Goal: Task Accomplishment & Management: Manage account settings

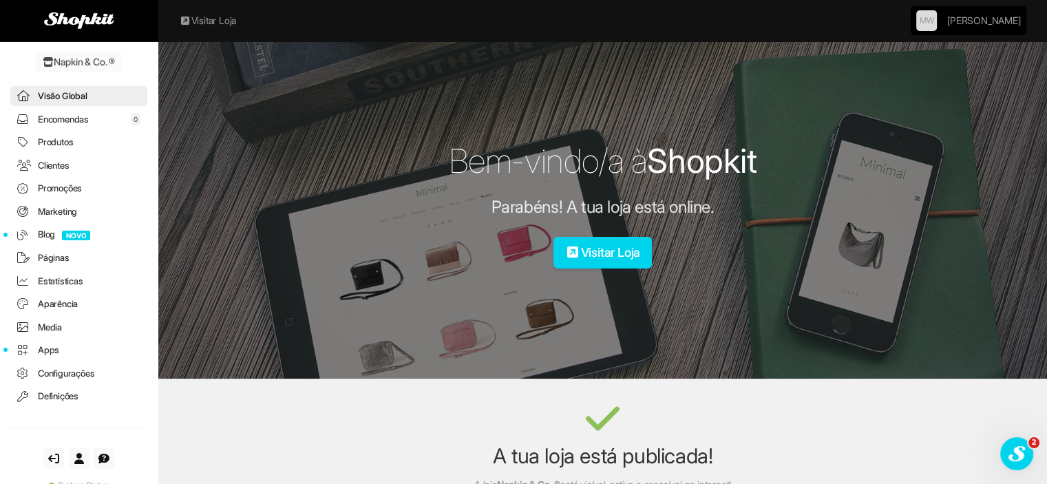
click at [88, 116] on link "Encomendas 0" at bounding box center [78, 119] width 137 height 20
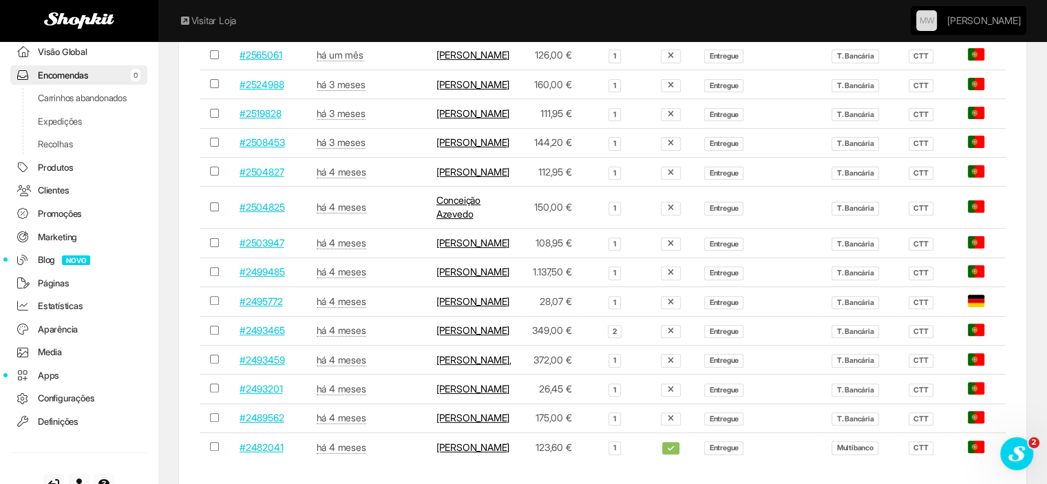
scroll to position [482, 0]
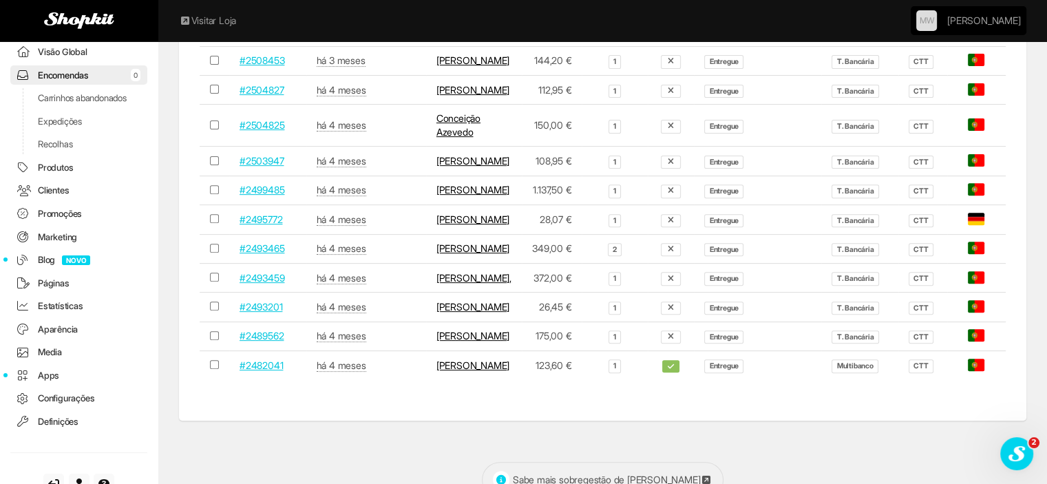
click at [436, 138] on link "Conceição Azevedo" at bounding box center [458, 124] width 44 height 25
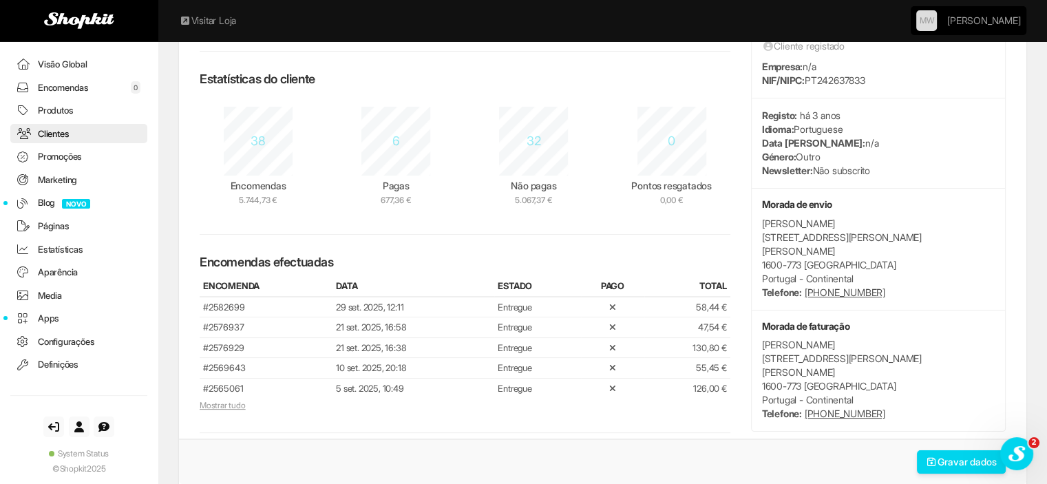
scroll to position [206, 0]
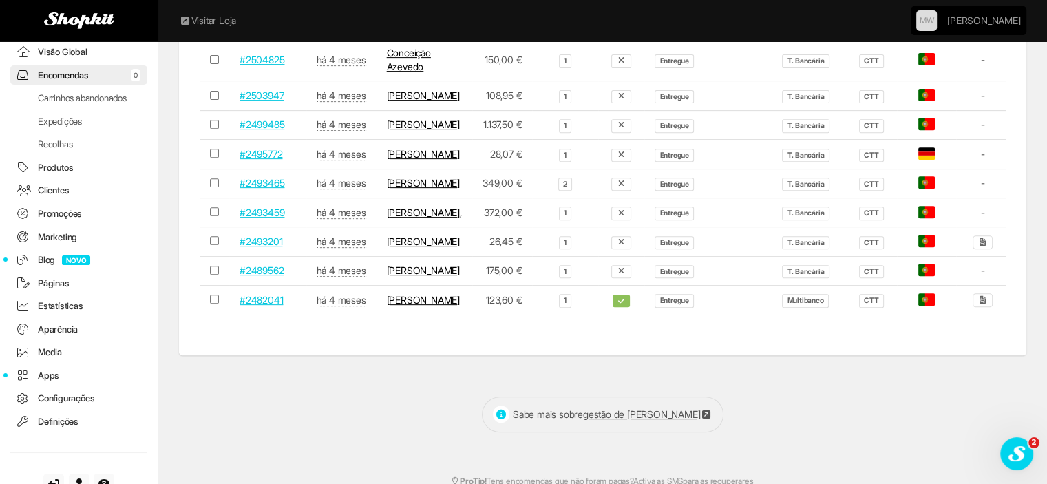
scroll to position [619, 0]
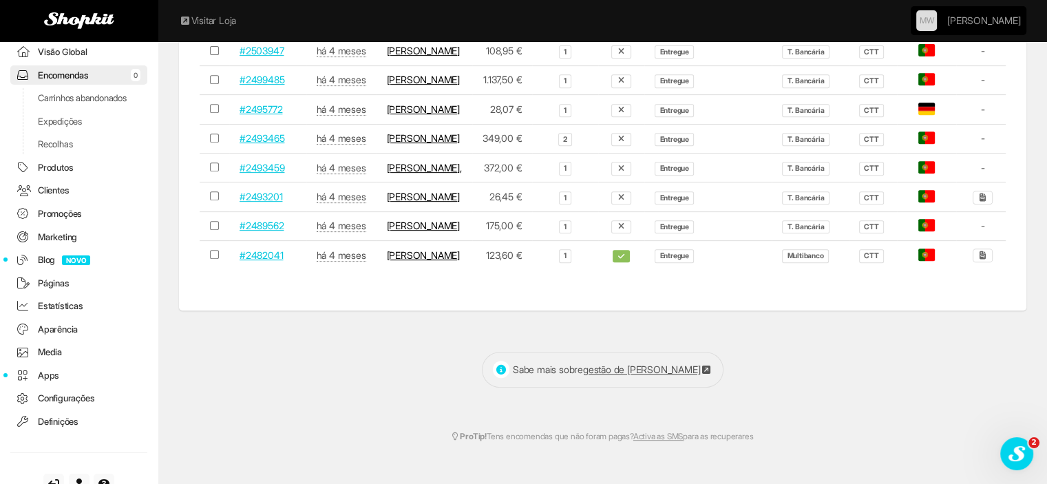
click at [404, 211] on td "[PERSON_NAME]" at bounding box center [424, 196] width 96 height 29
click at [404, 202] on link "[PERSON_NAME]" at bounding box center [423, 197] width 73 height 12
click at [420, 28] on link "Conceição Azevedo" at bounding box center [409, 14] width 44 height 25
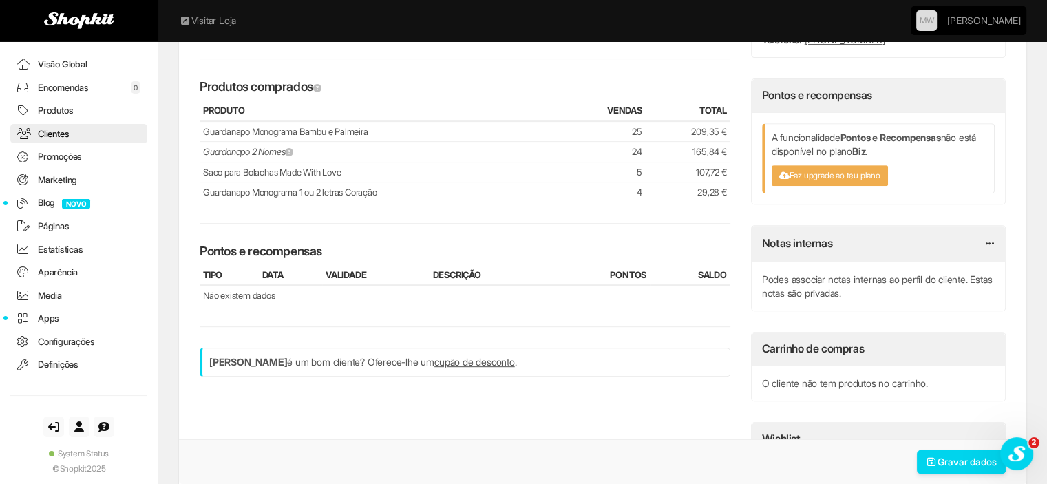
scroll to position [550, 0]
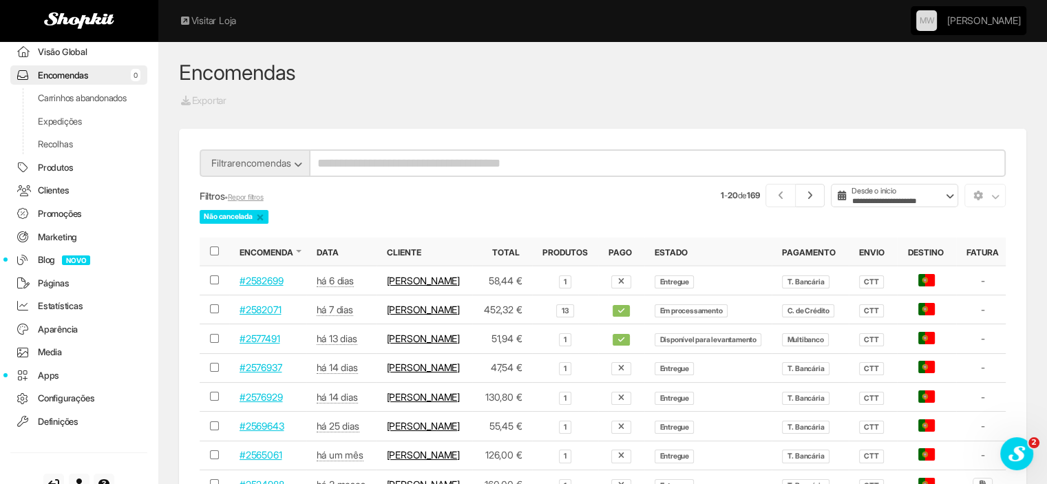
click at [813, 192] on icon at bounding box center [810, 196] width 12 height 10
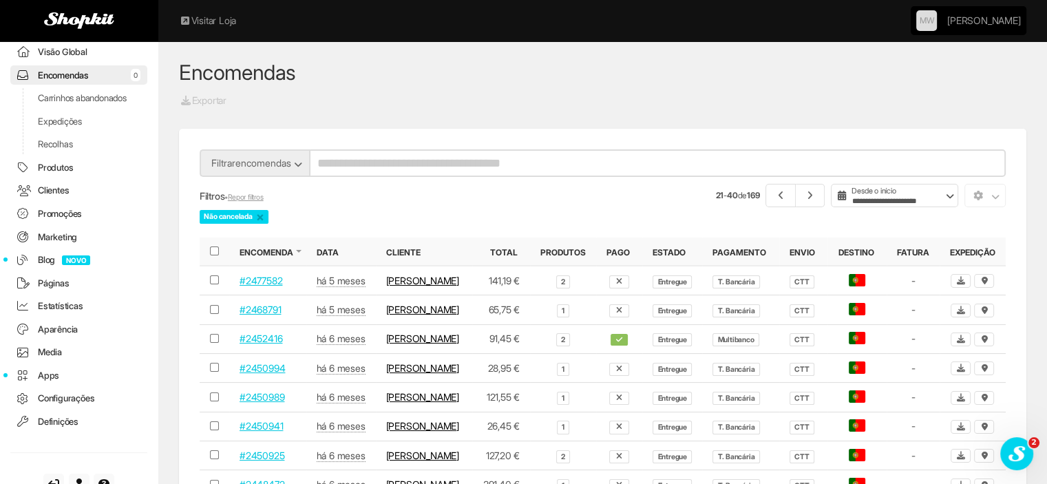
click at [501, 168] on input "search" at bounding box center [657, 163] width 696 height 28
type input "*********"
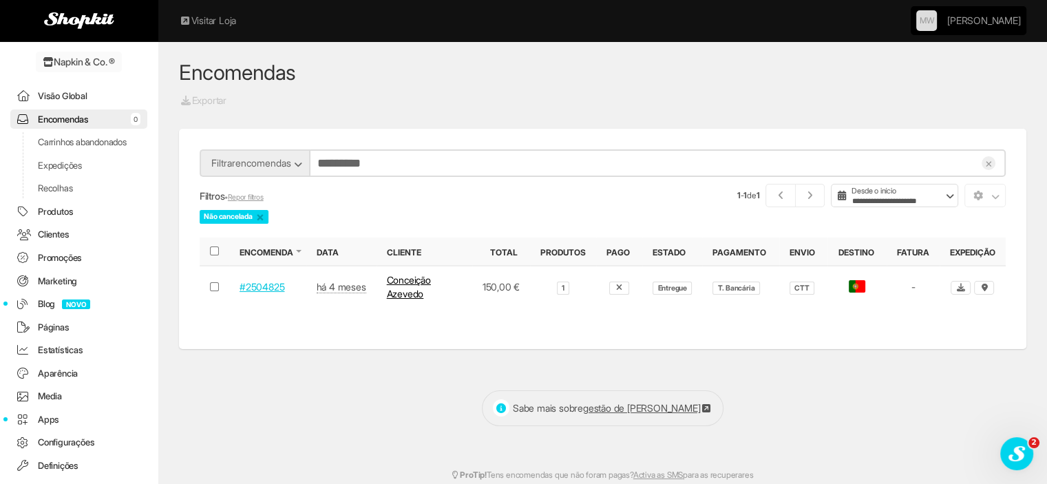
click at [65, 121] on link "Encomendas 0" at bounding box center [78, 119] width 137 height 20
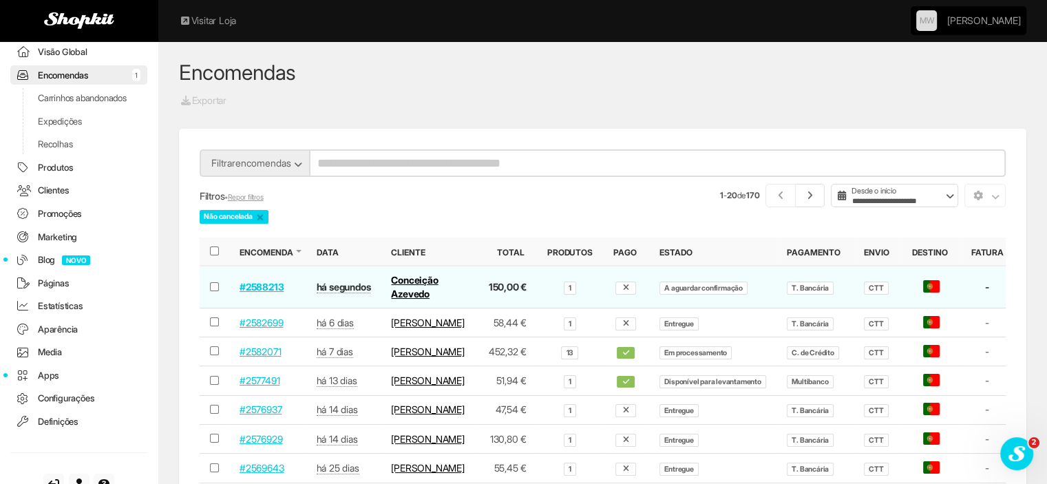
click at [269, 281] on link "#2588213" at bounding box center [261, 287] width 44 height 12
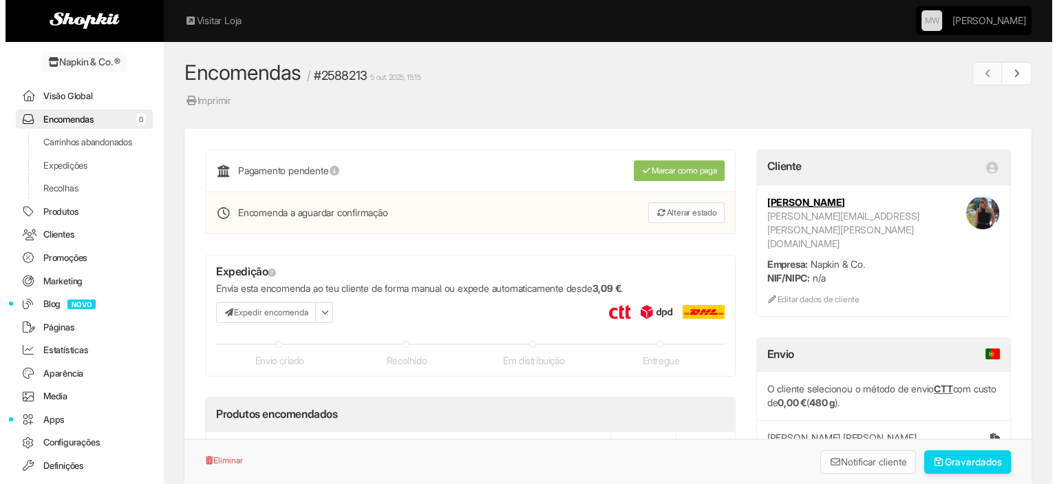
scroll to position [44, 0]
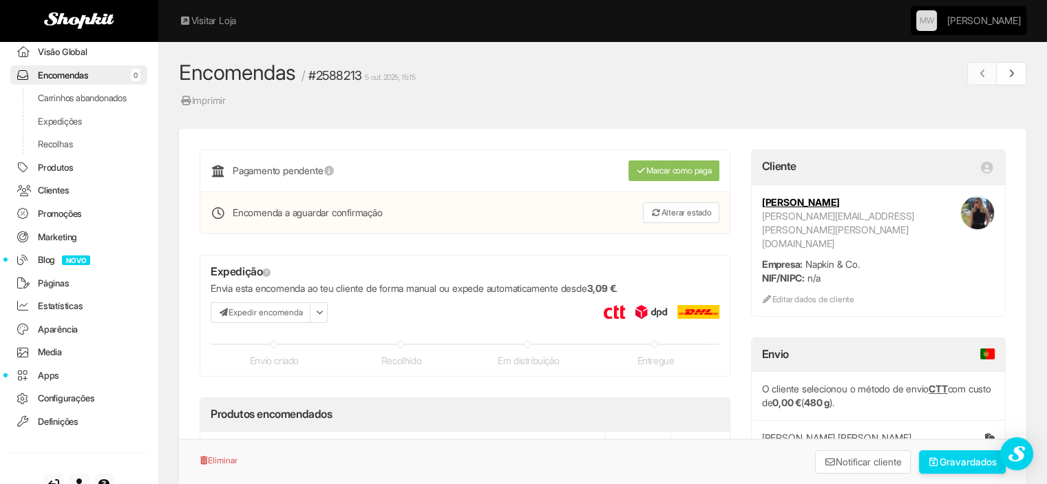
click at [275, 313] on button "Expedir encomenda" at bounding box center [261, 312] width 100 height 21
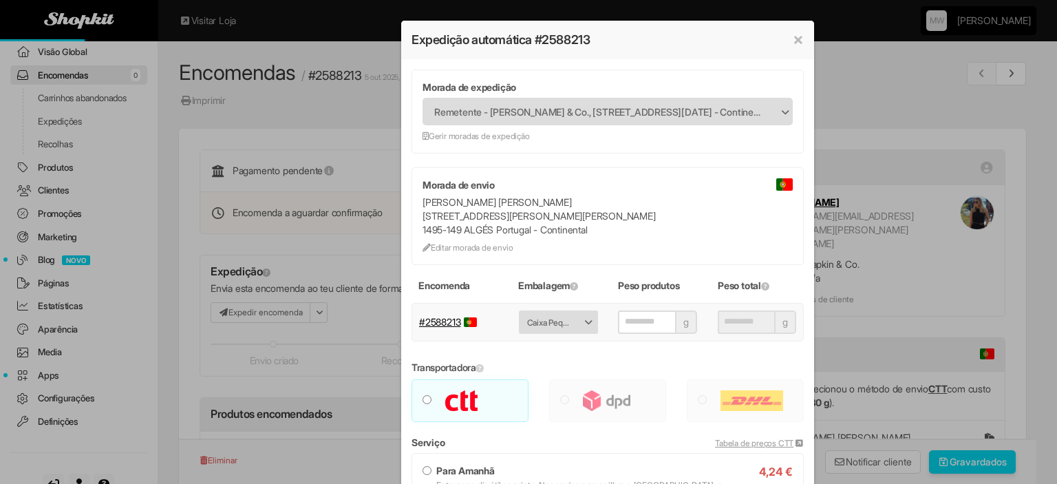
type input "***"
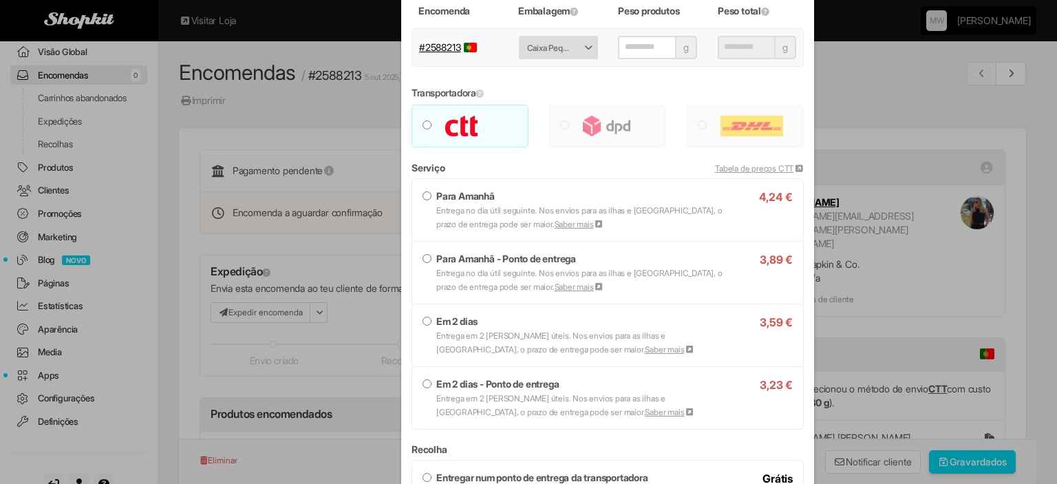
scroll to position [275, 0]
click at [455, 330] on small "Entrega em 2 dias úteis. Nos envios para as ilhas e Espanha, o prazo de entrega…" at bounding box center [565, 342] width 258 height 24
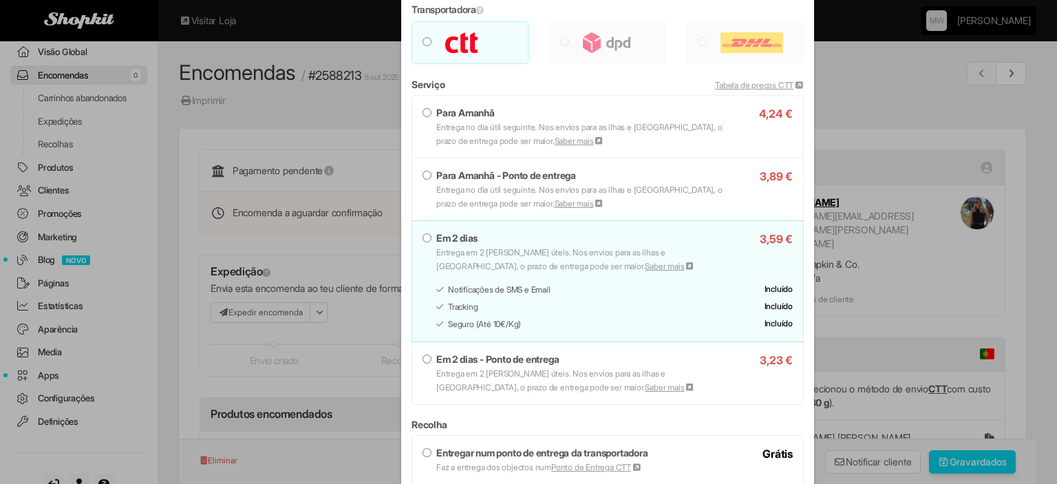
scroll to position [482, 0]
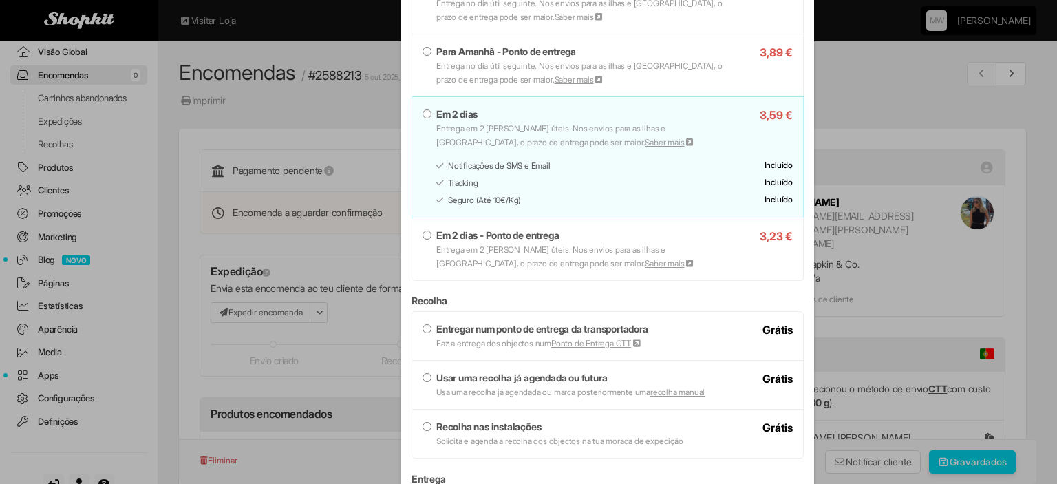
click at [560, 331] on strong "Entregar num ponto de entrega da transportadora" at bounding box center [542, 329] width 212 height 12
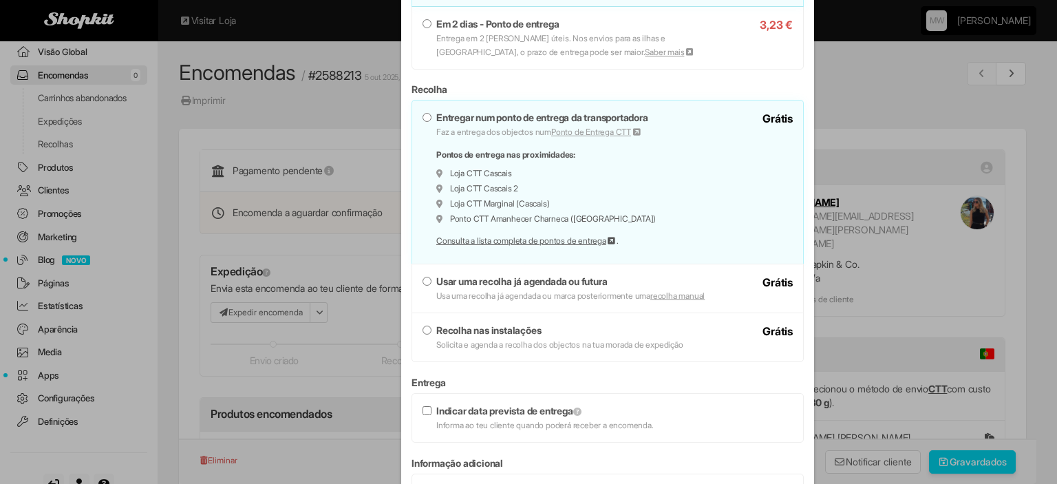
scroll to position [841, 0]
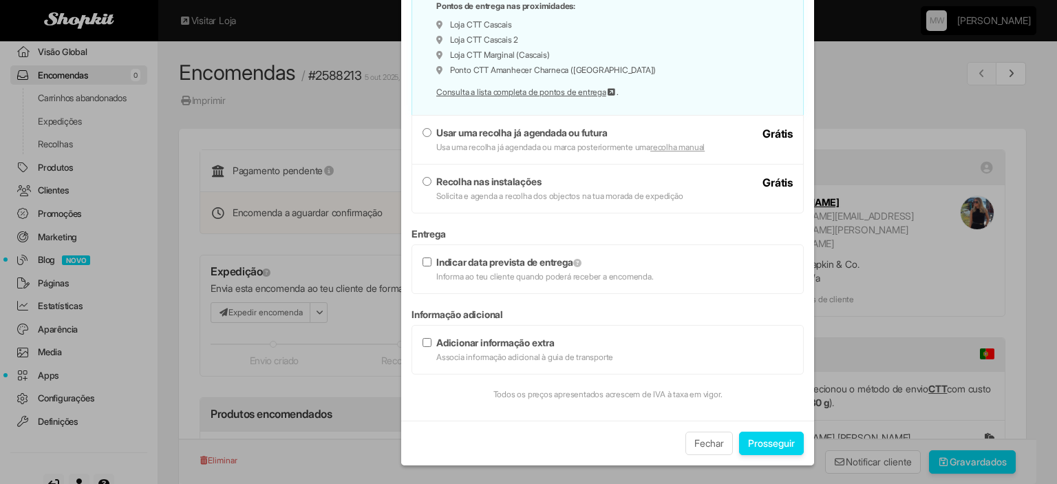
click at [779, 444] on button "Prosseguir" at bounding box center [771, 442] width 65 height 23
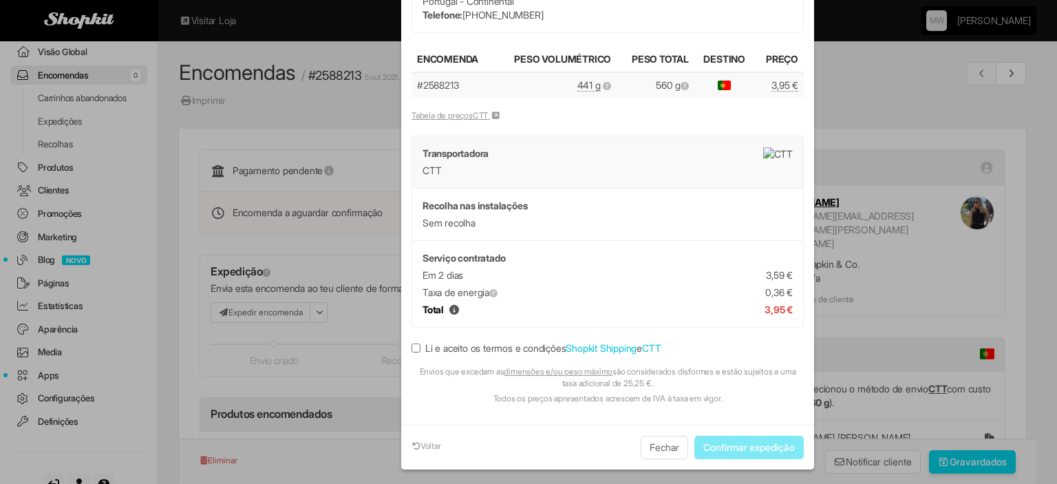
scroll to position [149, 0]
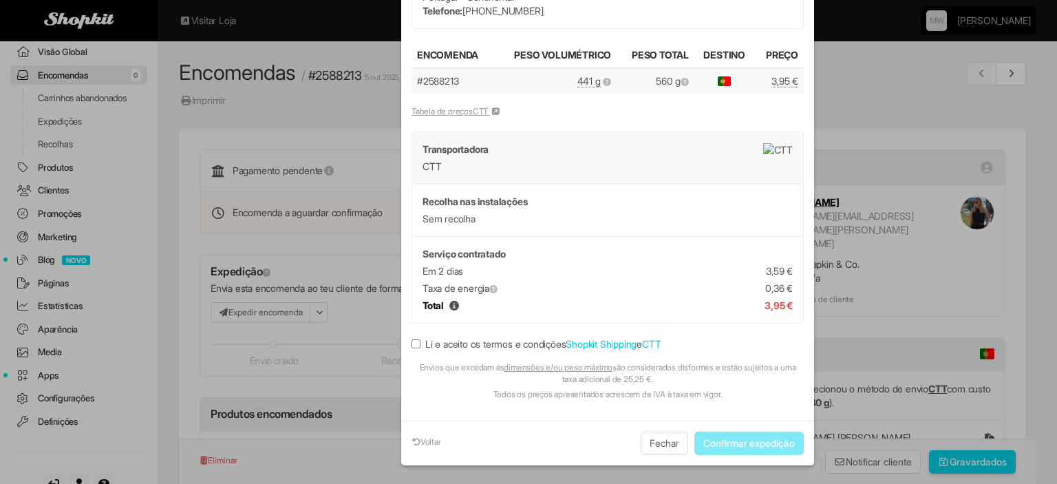
click at [531, 347] on label "Li e aceito os termos e condições Shopkit Shipping e CTT" at bounding box center [535, 344] width 249 height 14
click at [750, 438] on button "Confirmar expedição" at bounding box center [748, 442] width 109 height 23
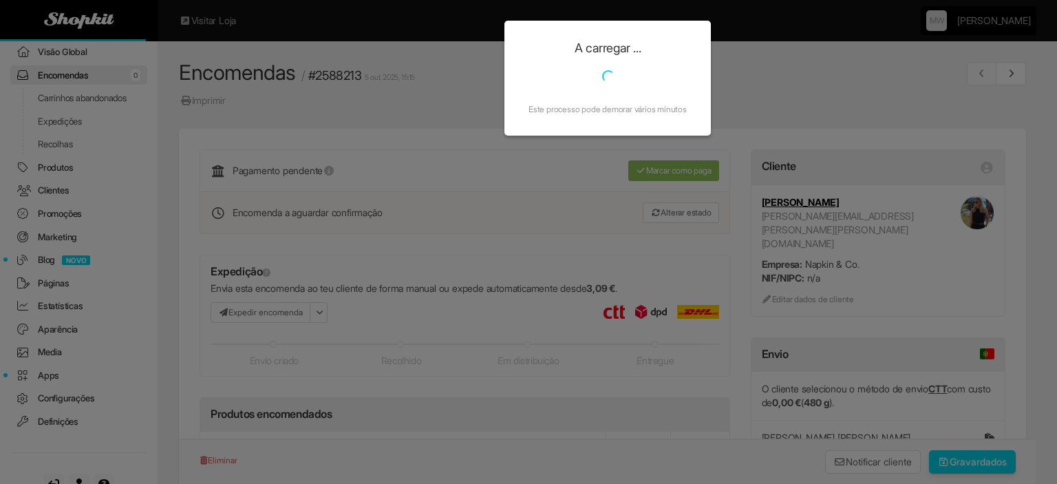
scroll to position [0, 0]
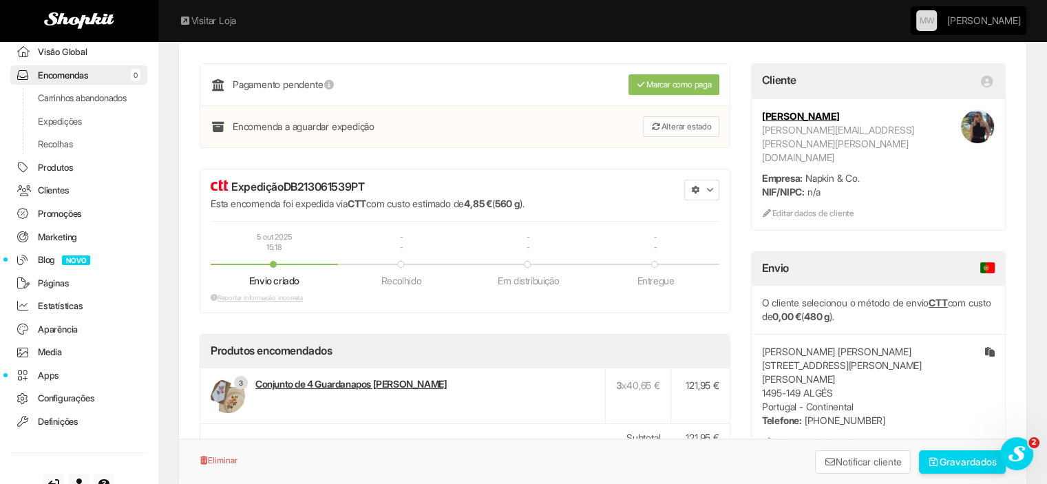
scroll to position [51, 0]
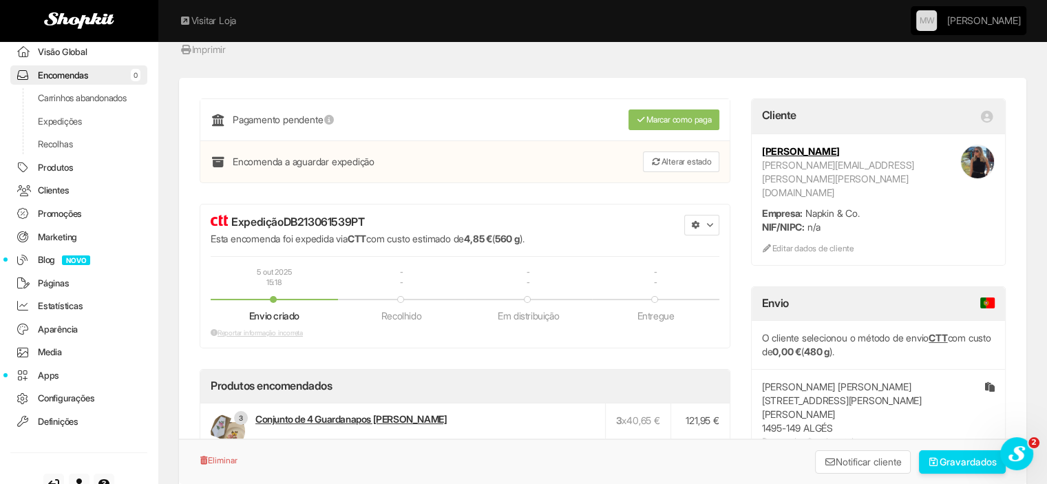
click at [692, 221] on icon "button" at bounding box center [695, 225] width 8 height 8
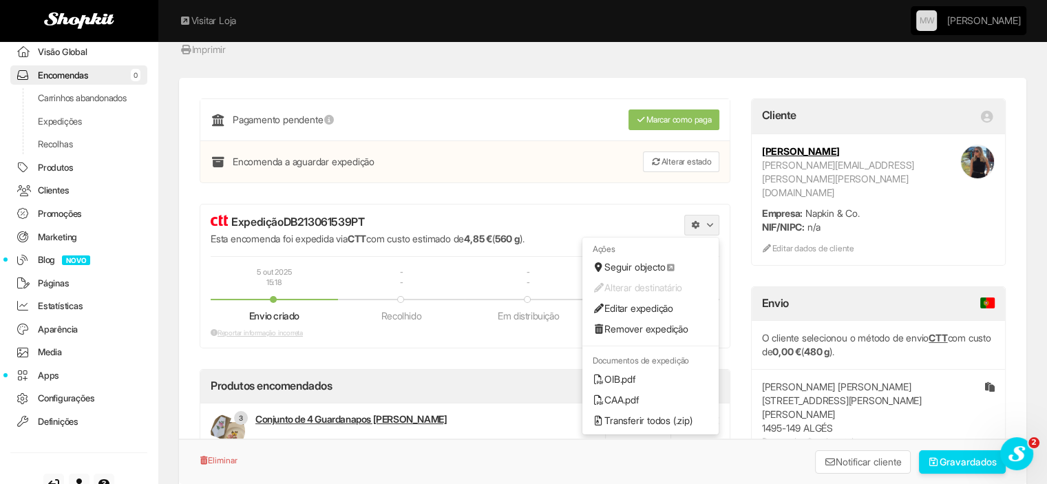
click at [634, 376] on link "OIB.pdf" at bounding box center [650, 379] width 136 height 21
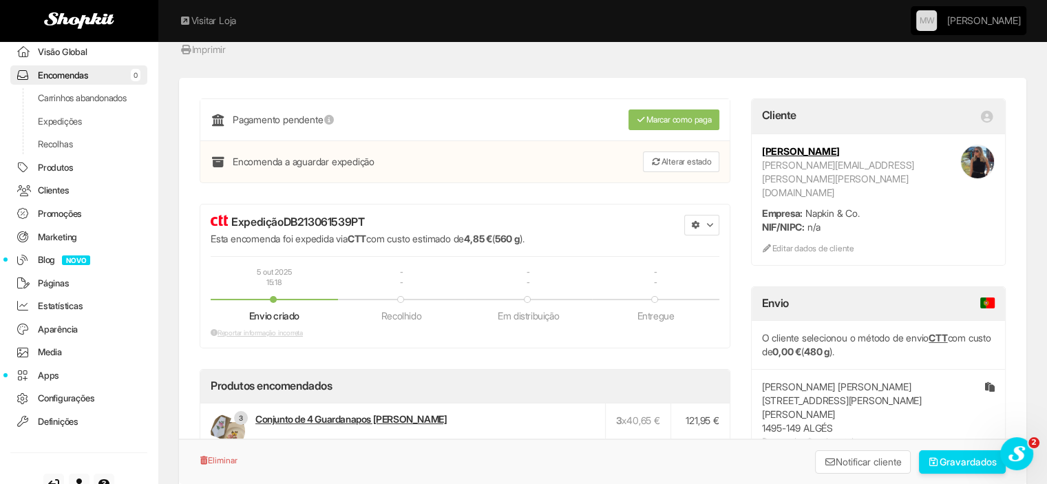
click at [69, 200] on link "Clientes" at bounding box center [78, 190] width 137 height 20
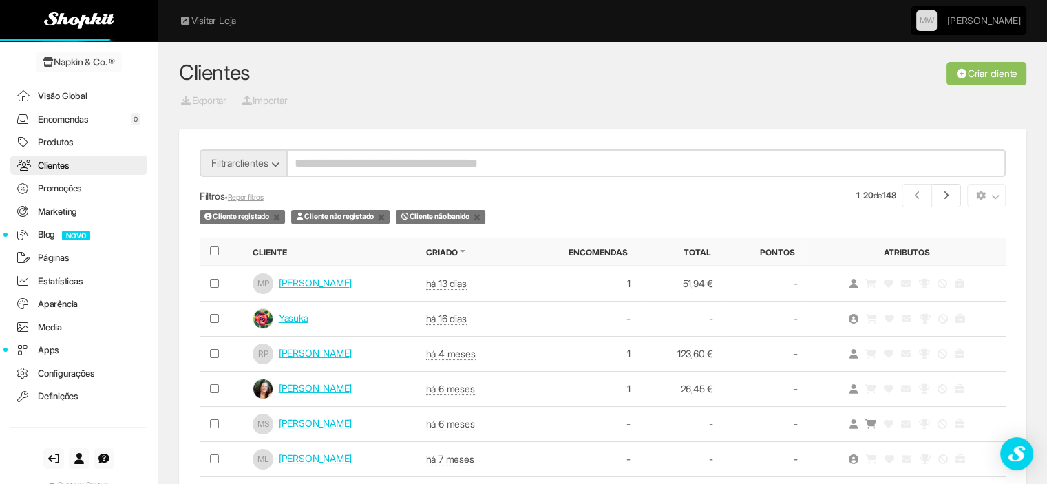
scroll to position [32, 0]
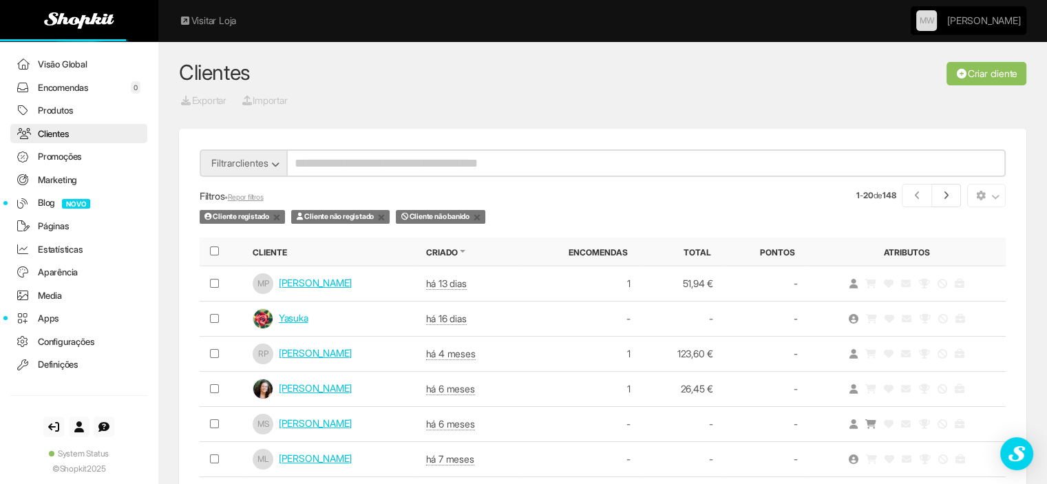
click at [58, 86] on link "Encomendas 0" at bounding box center [78, 88] width 137 height 20
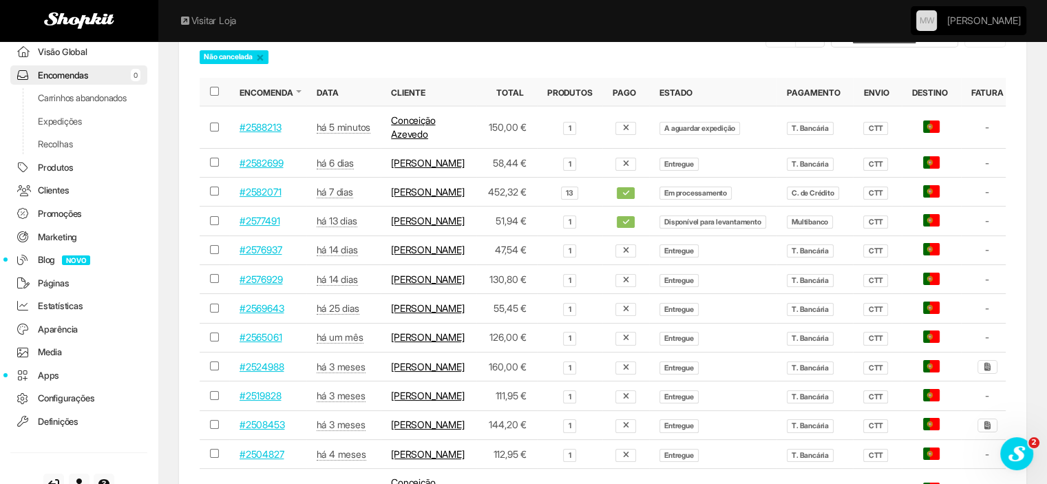
scroll to position [206, 0]
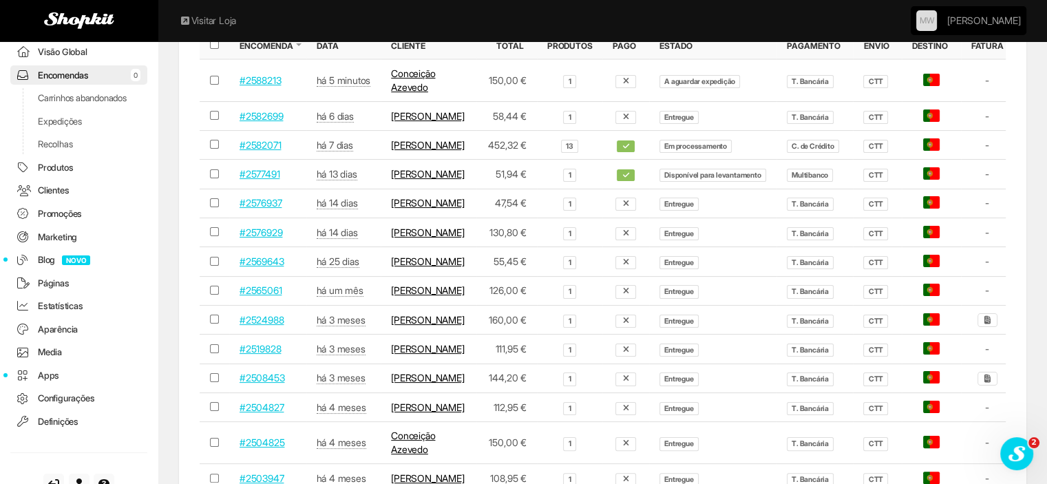
click at [259, 151] on link "#2582071" at bounding box center [259, 145] width 41 height 12
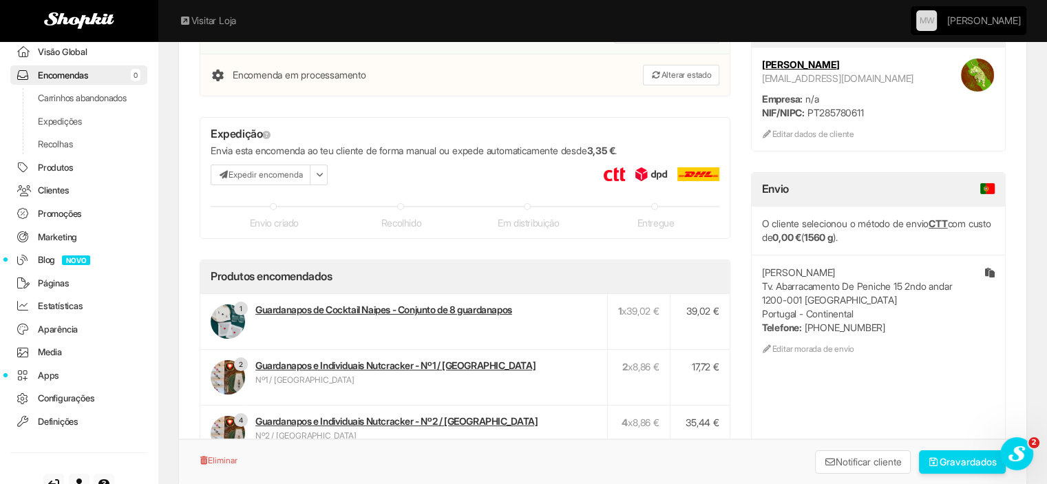
click at [258, 167] on button "Expedir encomenda" at bounding box center [261, 174] width 100 height 21
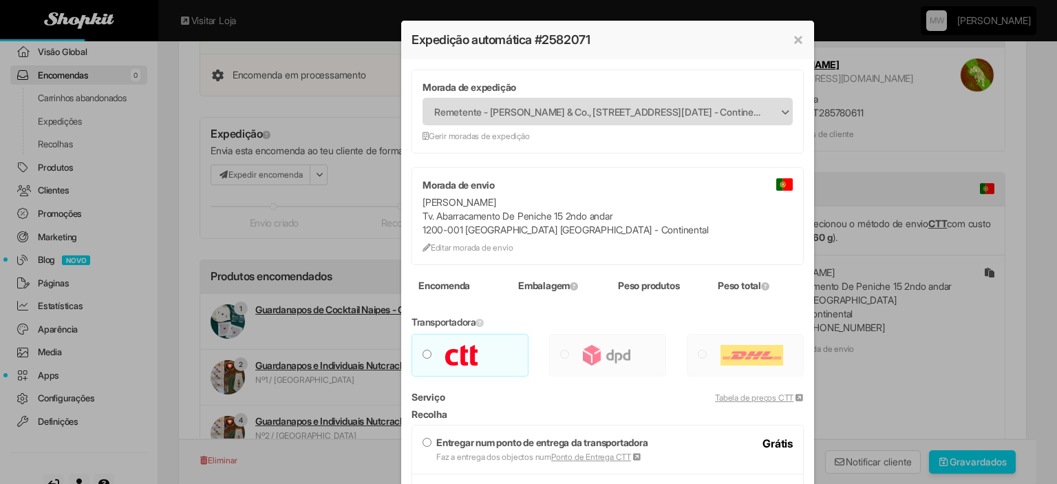
type input "****"
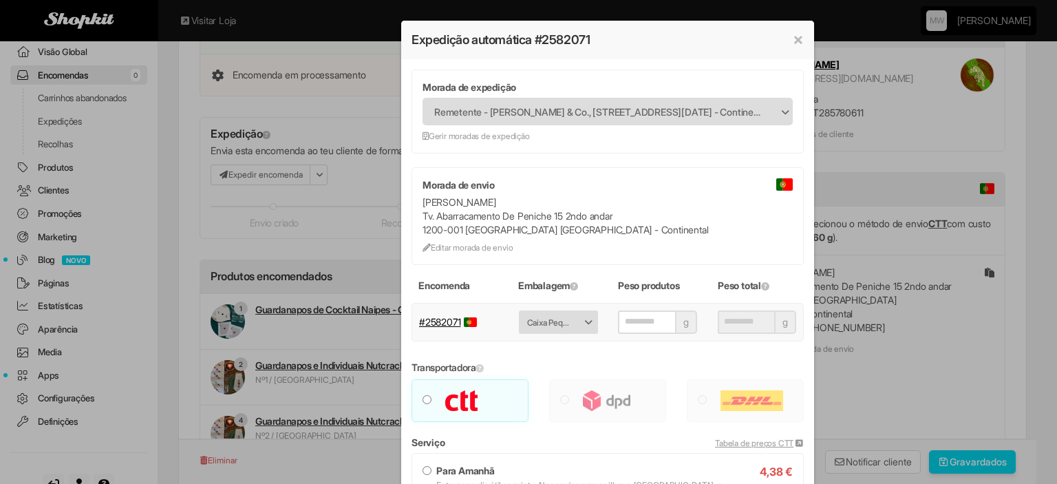
click at [546, 328] on span "Caixa Pequena - 80 g (23 x 23 x 5 cm)" at bounding box center [549, 323] width 45 height 22
click at [542, 411] on li "Caixa Média - 190 g (34 x 34 x 8 cm)" at bounding box center [558, 403] width 76 height 46
type input "****"
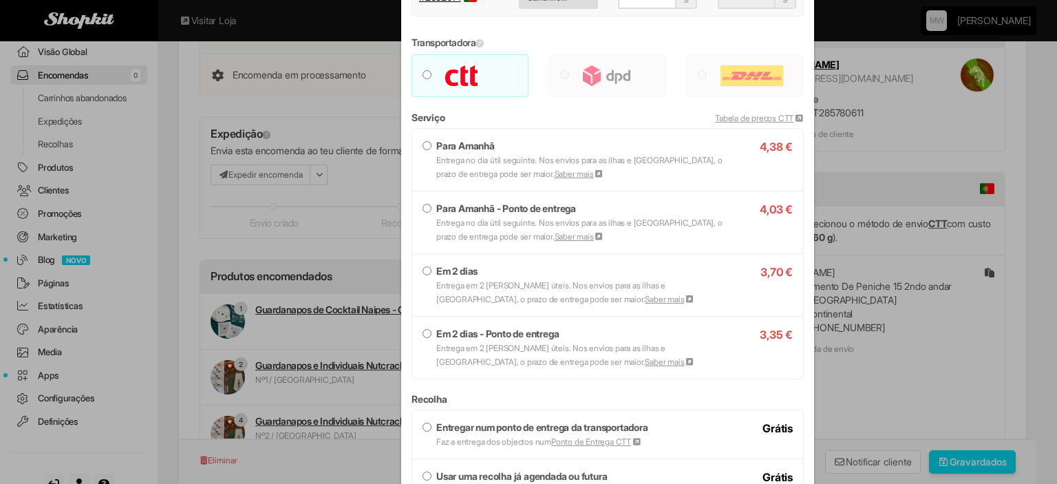
scroll to position [344, 0]
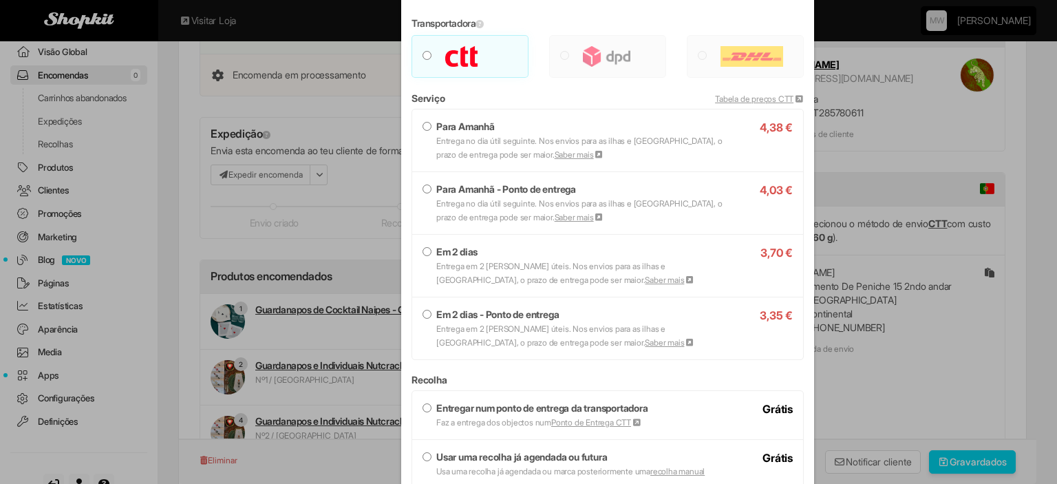
click at [474, 277] on small "Entrega em 2 dias úteis. Nos envios para as ilhas e Espanha, o prazo de entrega…" at bounding box center [565, 273] width 258 height 24
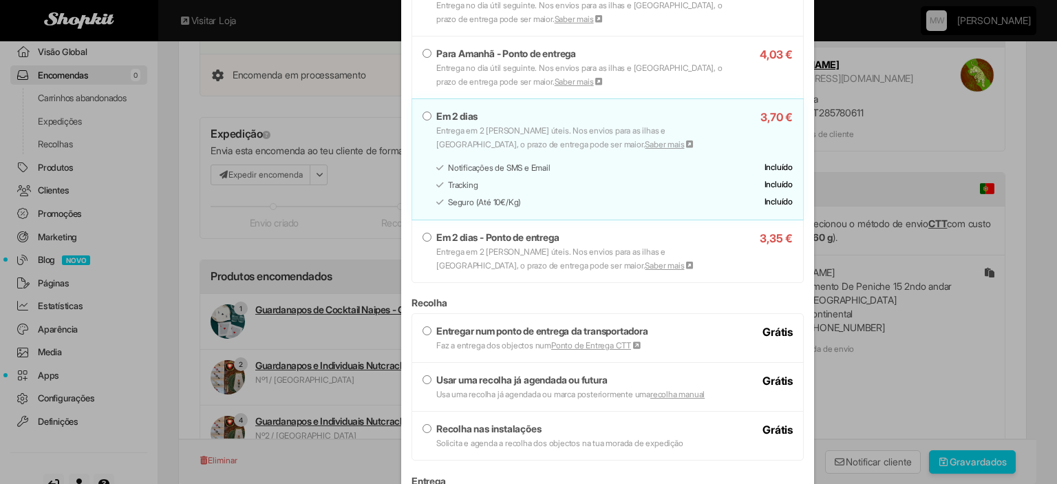
scroll to position [482, 0]
click at [467, 385] on label "Usar uma recolha já agendada ou futura Usa uma recolha já agendada ou marca pos…" at bounding box center [607, 385] width 370 height 28
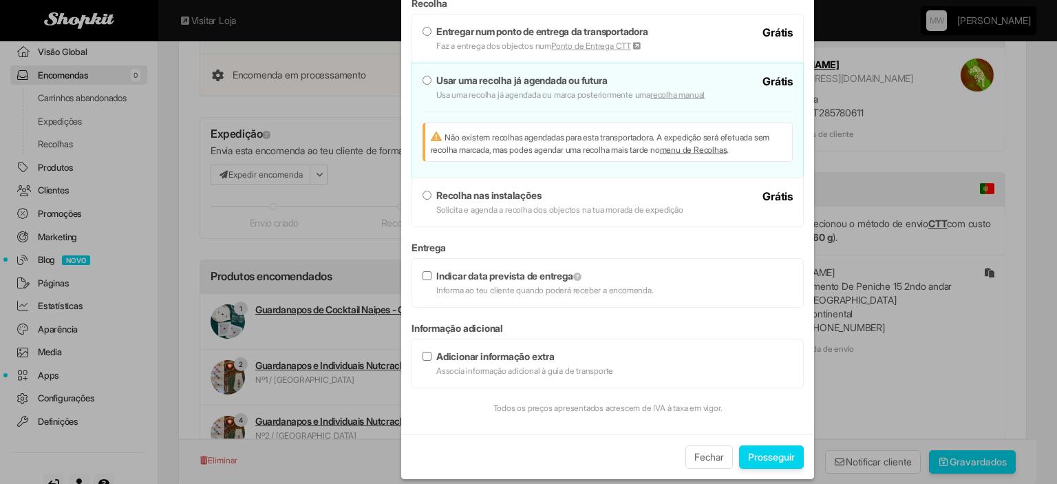
scroll to position [792, 0]
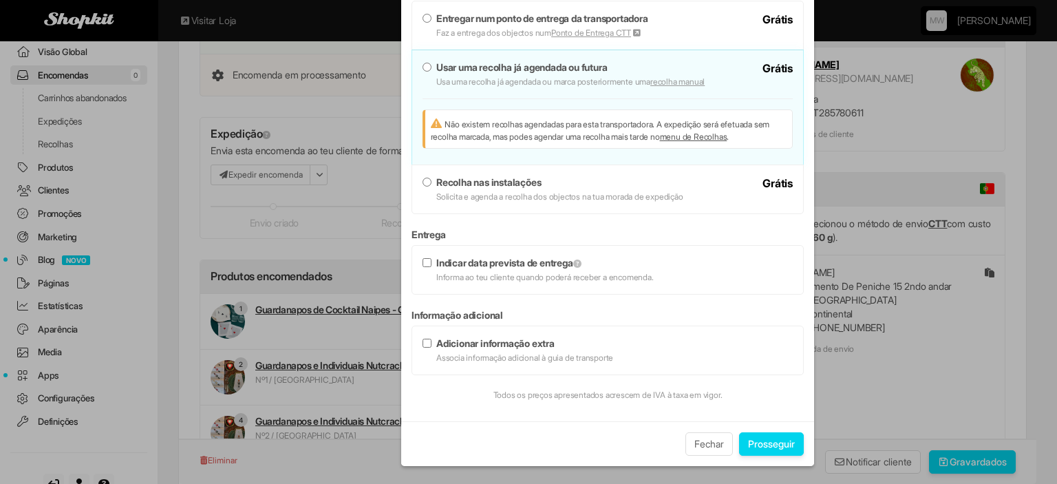
click at [739, 444] on button "Prosseguir" at bounding box center [771, 443] width 65 height 23
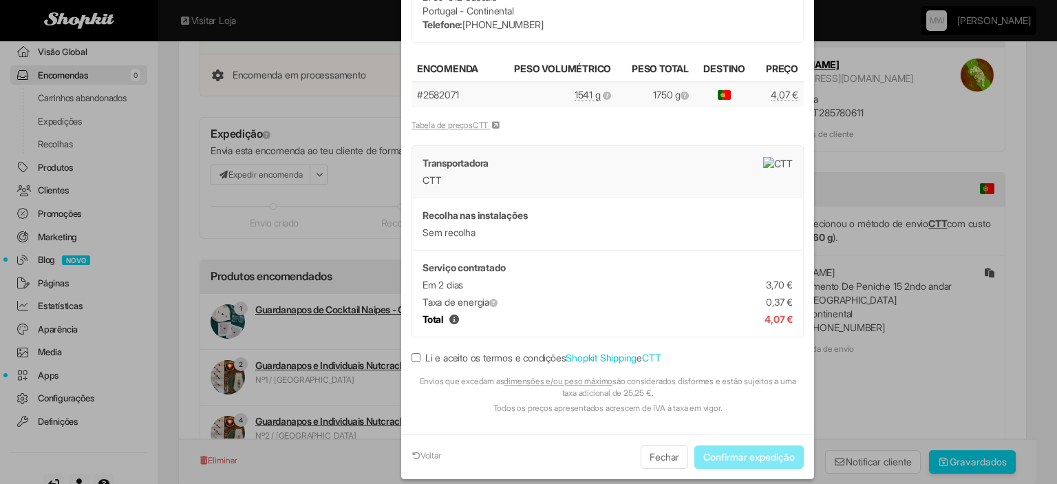
scroll to position [149, 0]
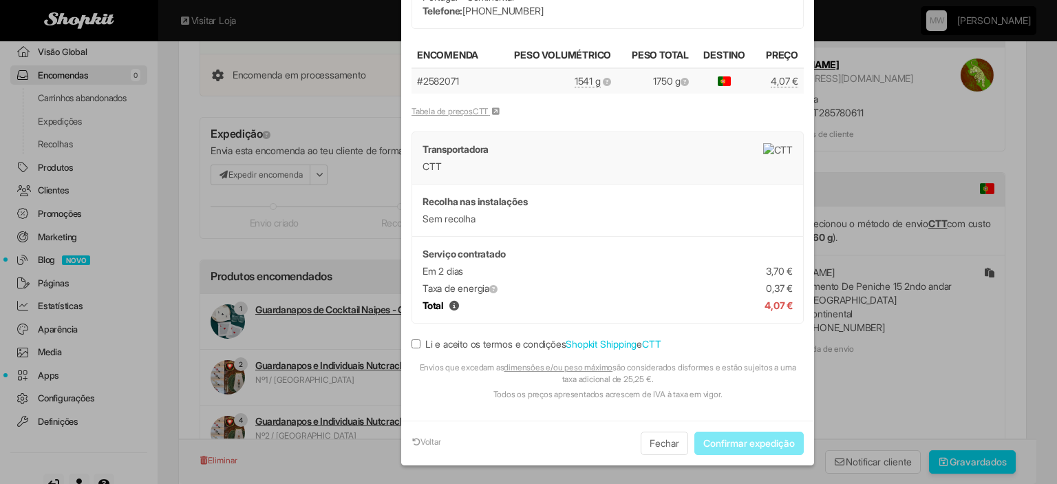
click at [429, 345] on label "Li e aceito os termos e condições Shopkit Shipping e CTT" at bounding box center [535, 344] width 249 height 14
click at [704, 438] on button "Confirmar expedição" at bounding box center [748, 442] width 109 height 23
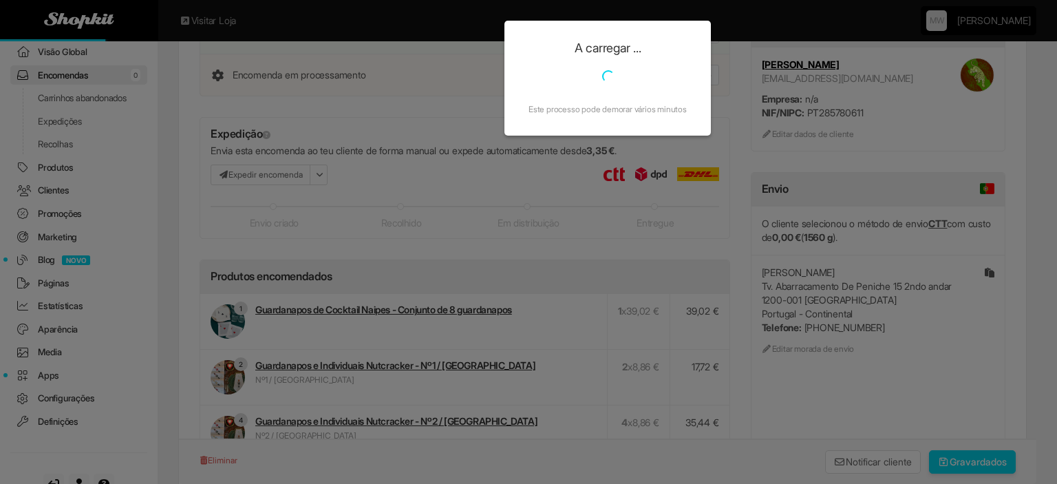
scroll to position [0, 0]
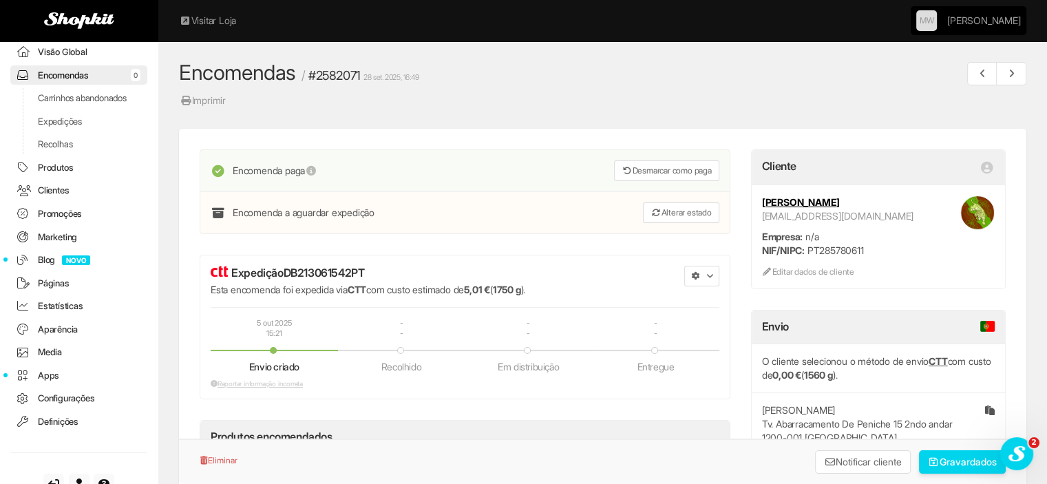
click at [701, 275] on button "button" at bounding box center [701, 276] width 35 height 21
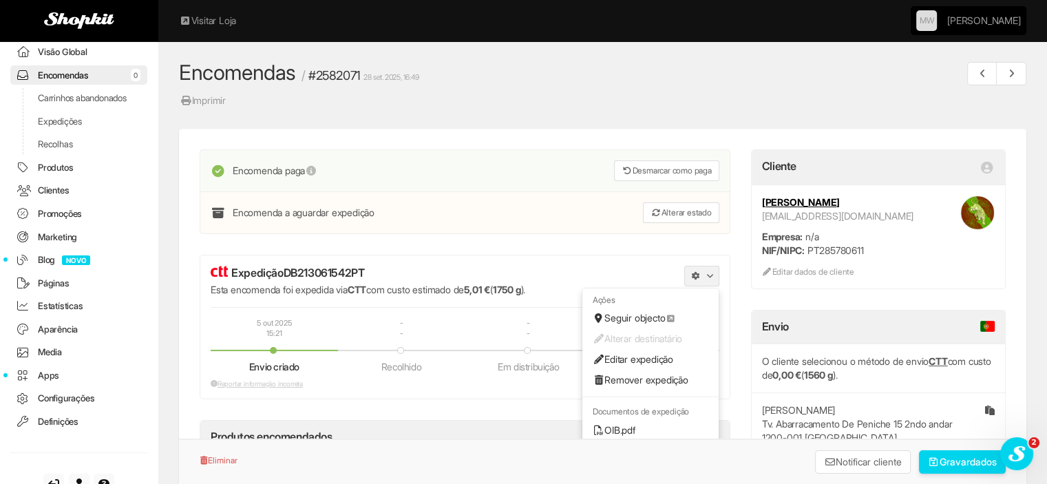
click at [625, 424] on link "OIB.pdf" at bounding box center [650, 430] width 136 height 21
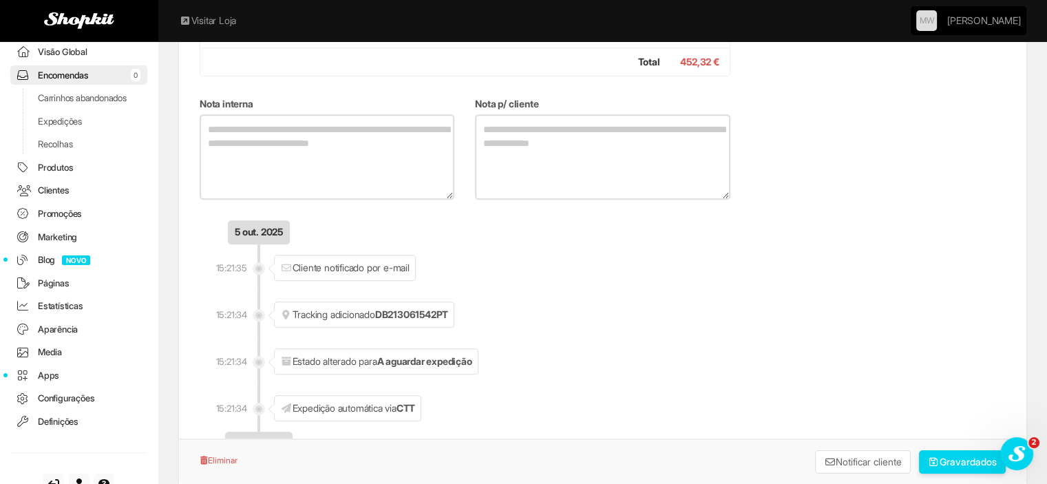
scroll to position [1238, 0]
